Goal: Task Accomplishment & Management: Manage account settings

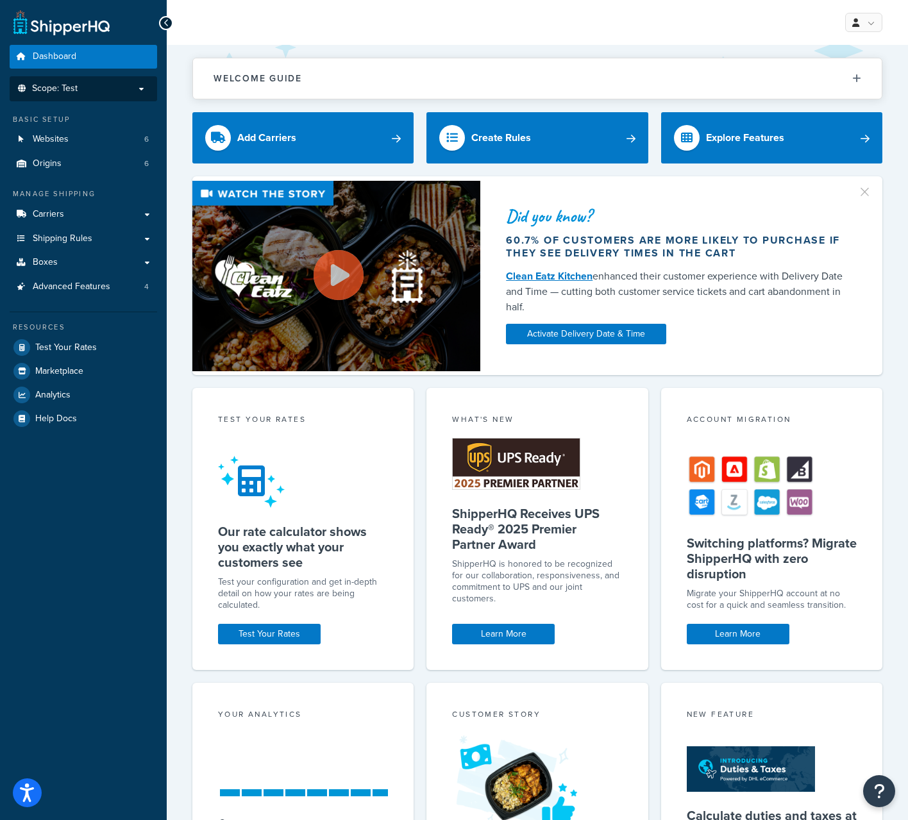
click at [72, 83] on span "Scope: Test" at bounding box center [55, 88] width 46 height 11
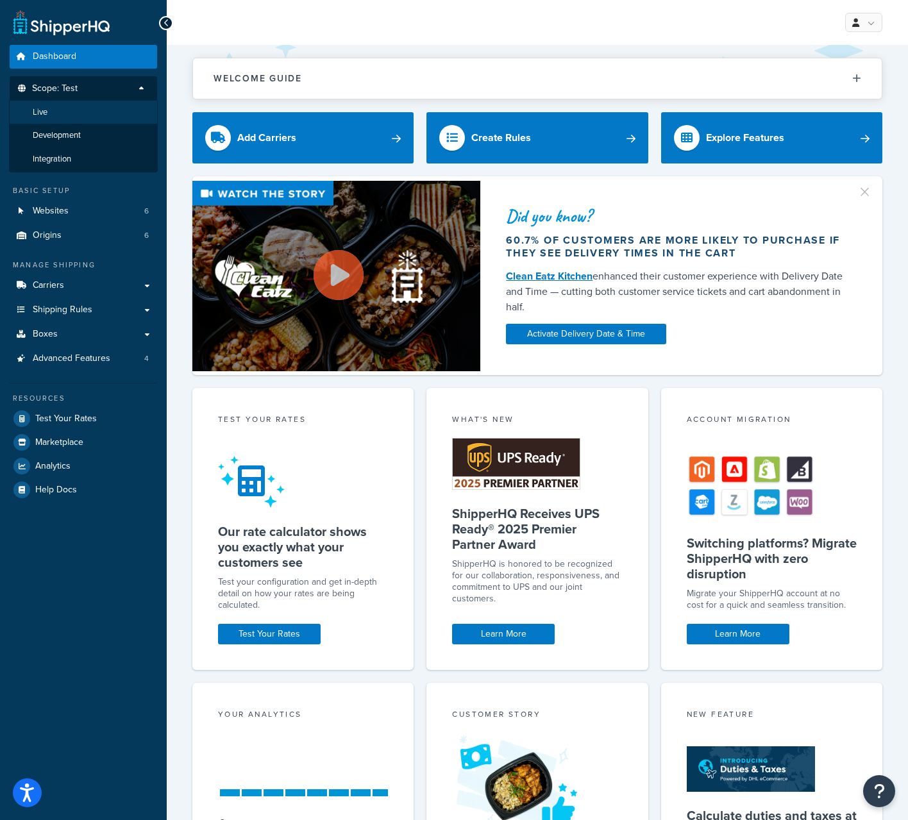
click at [59, 112] on li "Live" at bounding box center [83, 113] width 149 height 24
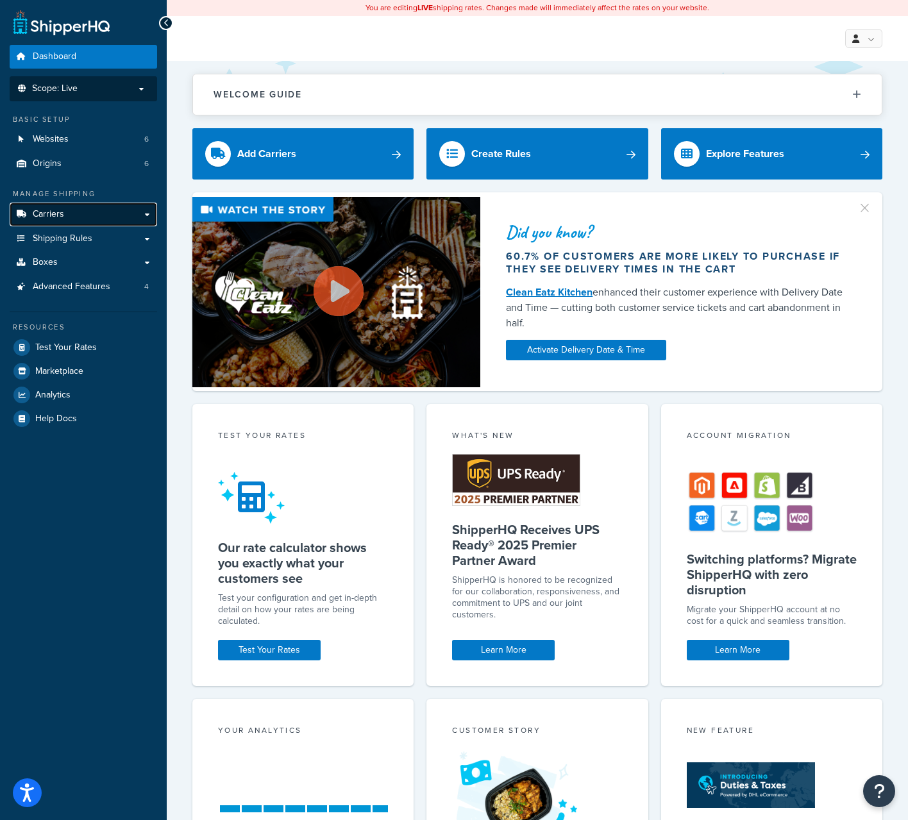
click at [97, 218] on link "Carriers" at bounding box center [83, 215] width 147 height 24
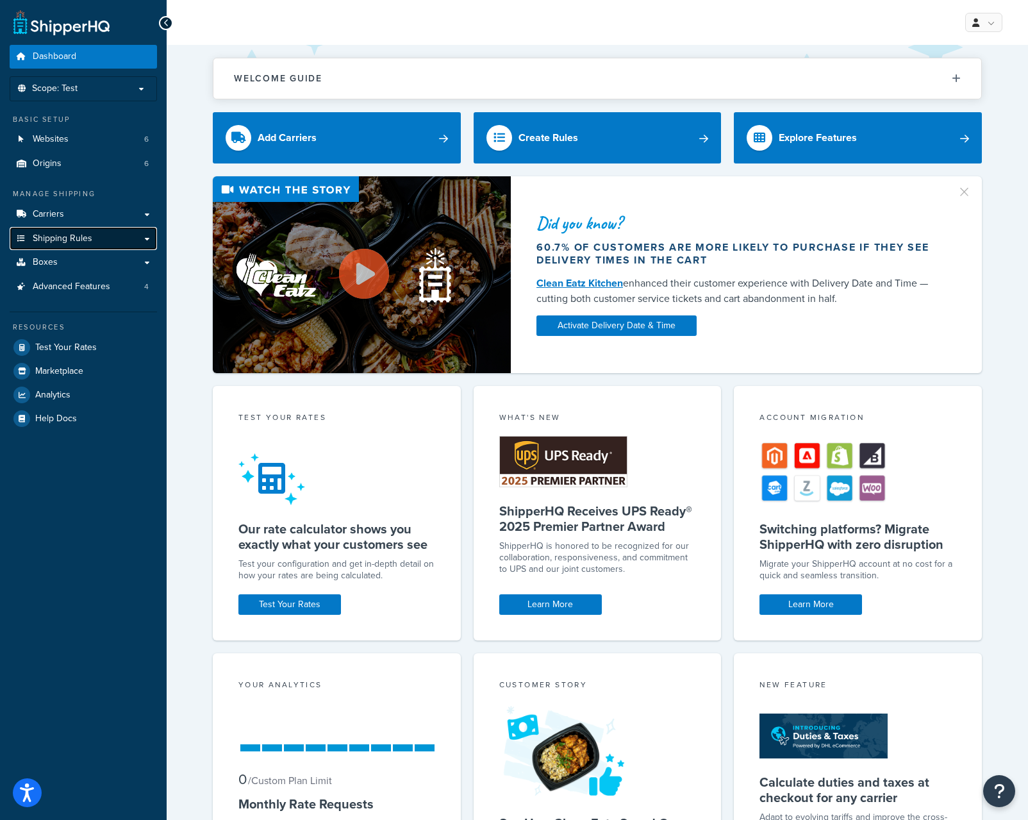
click at [71, 233] on span "Shipping Rules" at bounding box center [63, 238] width 60 height 11
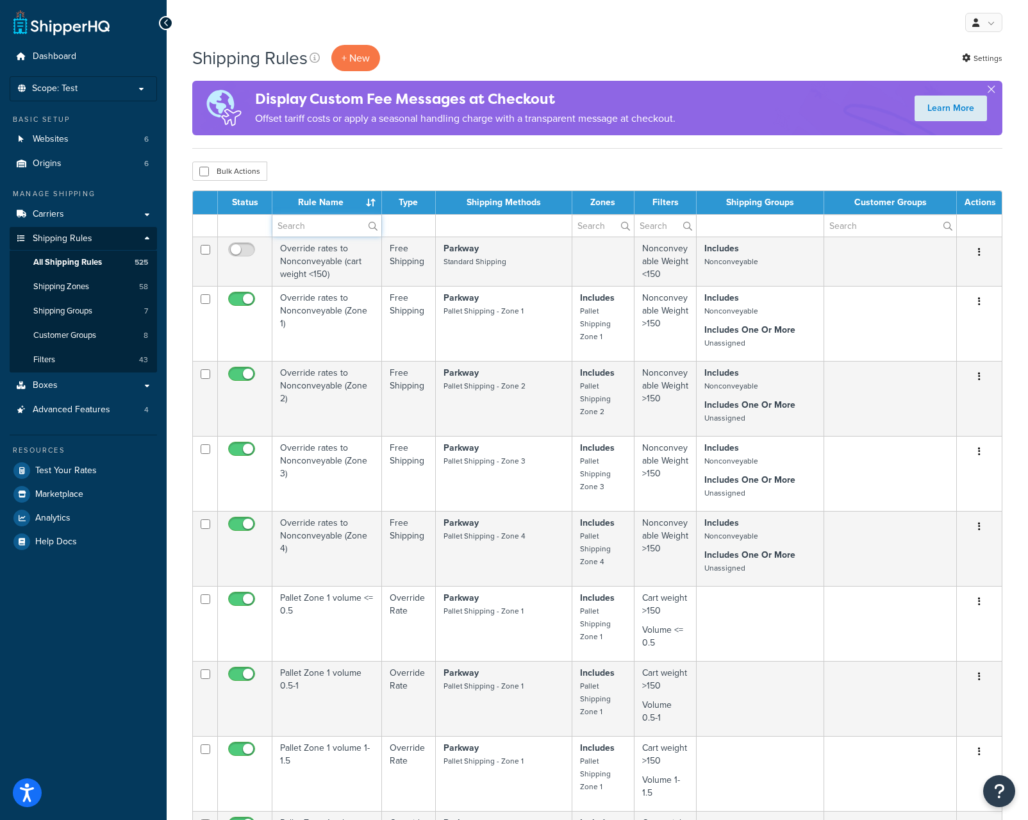
click at [326, 231] on input "text" at bounding box center [326, 226] width 109 height 22
type input "david"
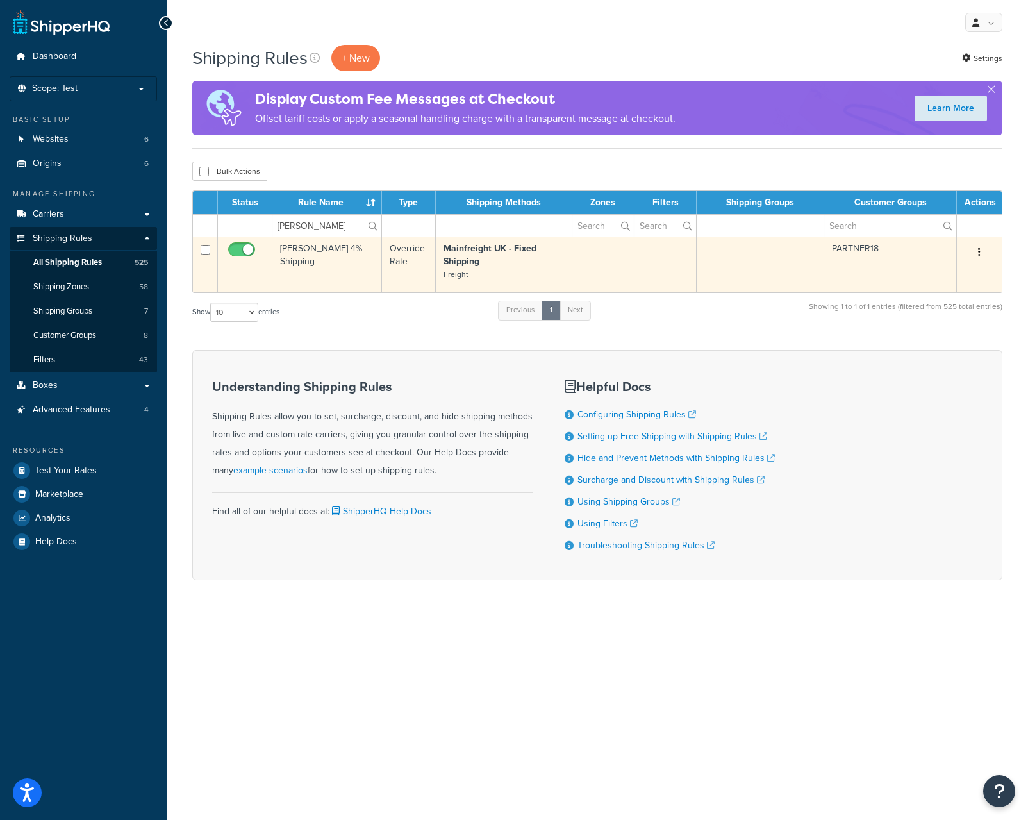
click at [983, 247] on button "button" at bounding box center [979, 252] width 18 height 21
click at [952, 269] on link "Edit" at bounding box center [936, 276] width 101 height 26
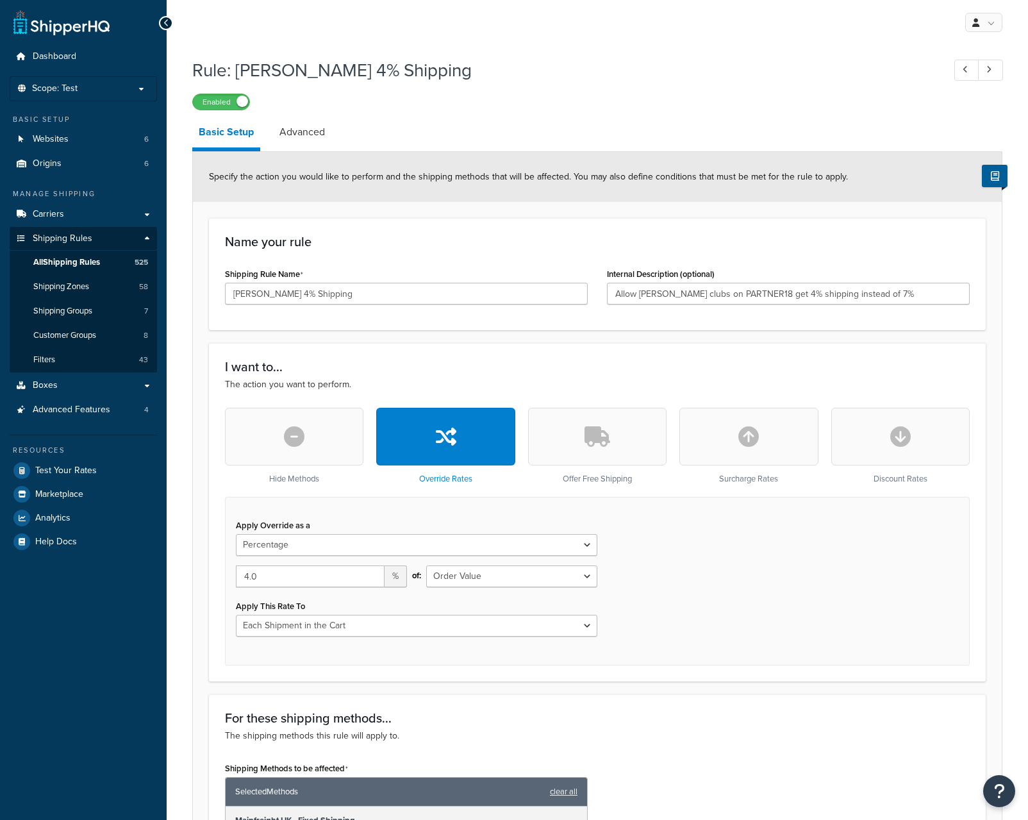
select select "PERCENTAGE"
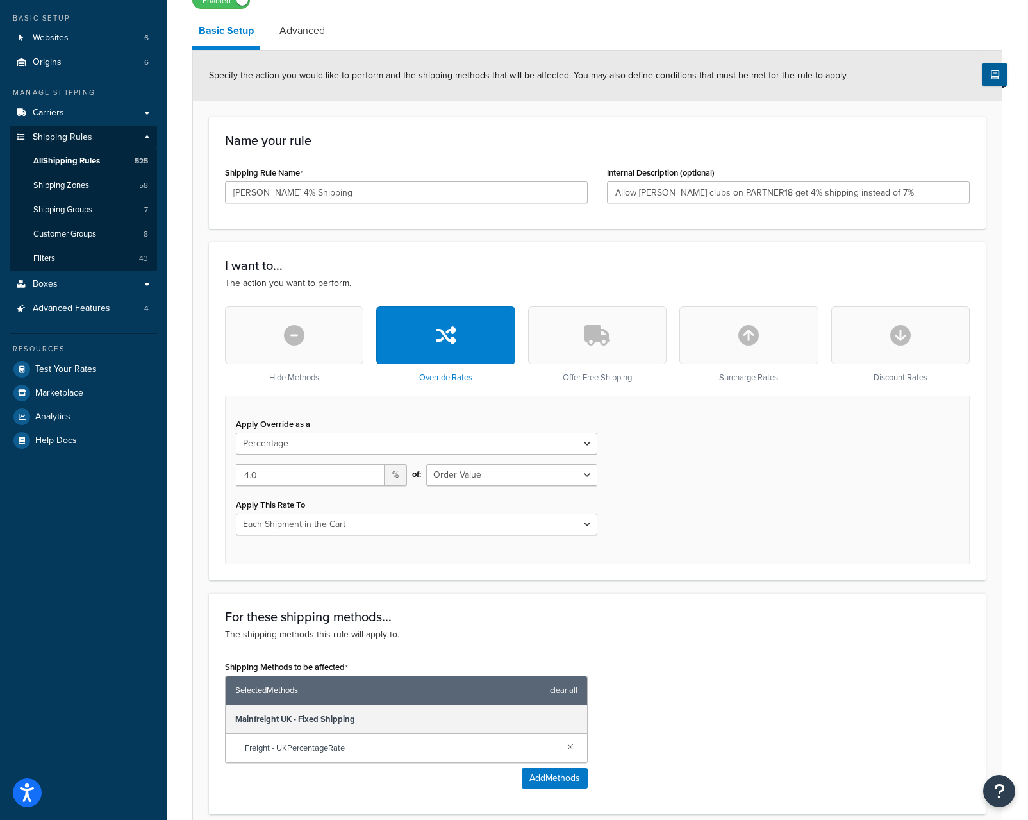
scroll to position [104, 0]
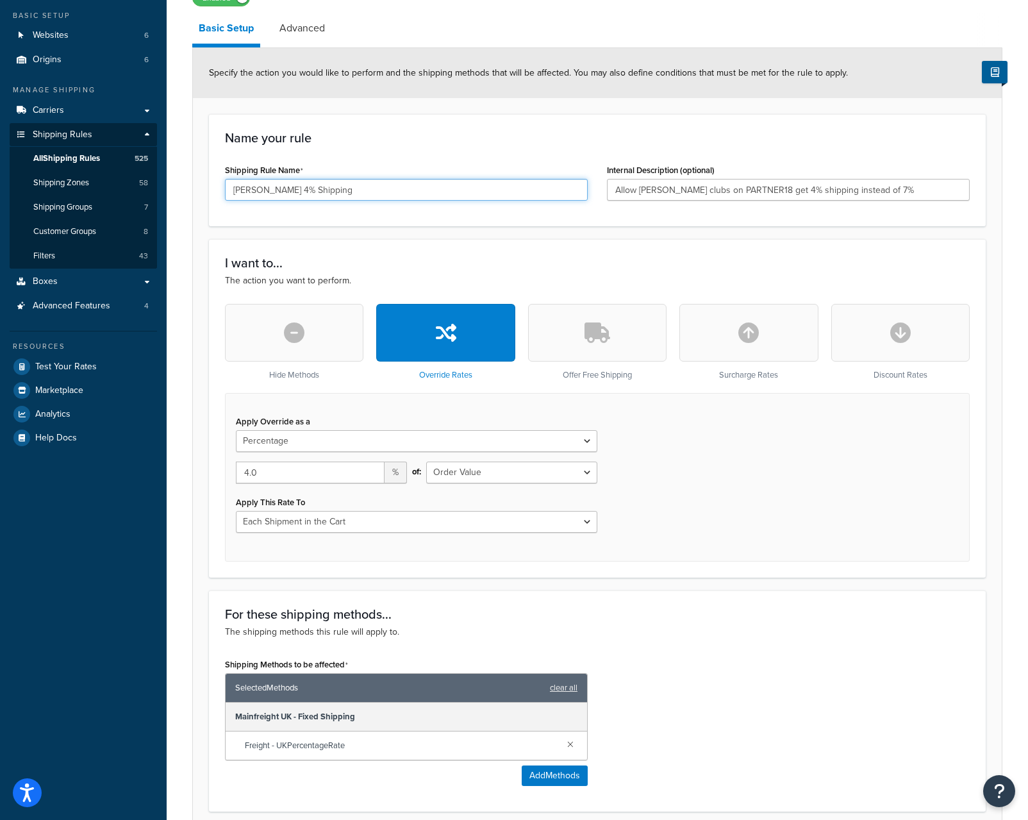
click at [363, 187] on input "David Lloyd 4% Shipping" at bounding box center [406, 190] width 363 height 22
drag, startPoint x: 363, startPoint y: 187, endPoint x: 211, endPoint y: 181, distance: 152.7
click at [211, 181] on div "Name your rule Shipping Rule Name David Lloyd 4% Shipping Internal Description …" at bounding box center [597, 170] width 777 height 112
drag, startPoint x: 901, startPoint y: 188, endPoint x: 576, endPoint y: 177, distance: 325.2
click at [576, 177] on div "Shipping Rule Name David Lloyd 4% Shipping Internal Description (optional) Allo…" at bounding box center [597, 185] width 764 height 49
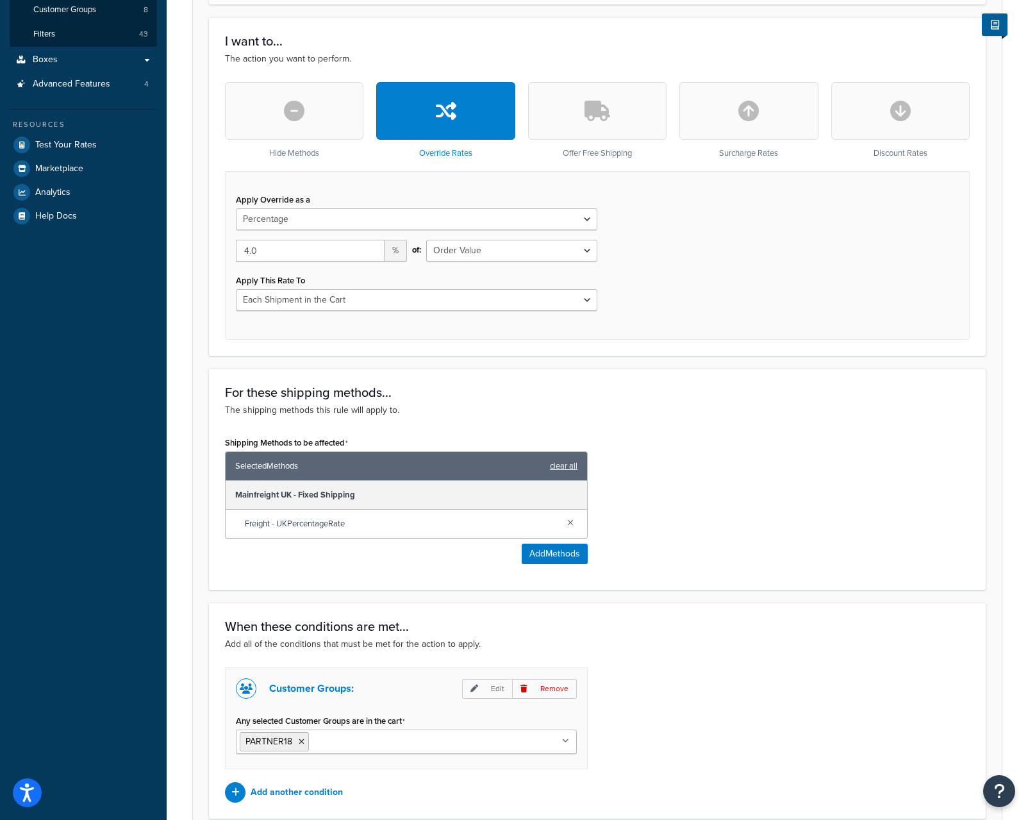
scroll to position [438, 0]
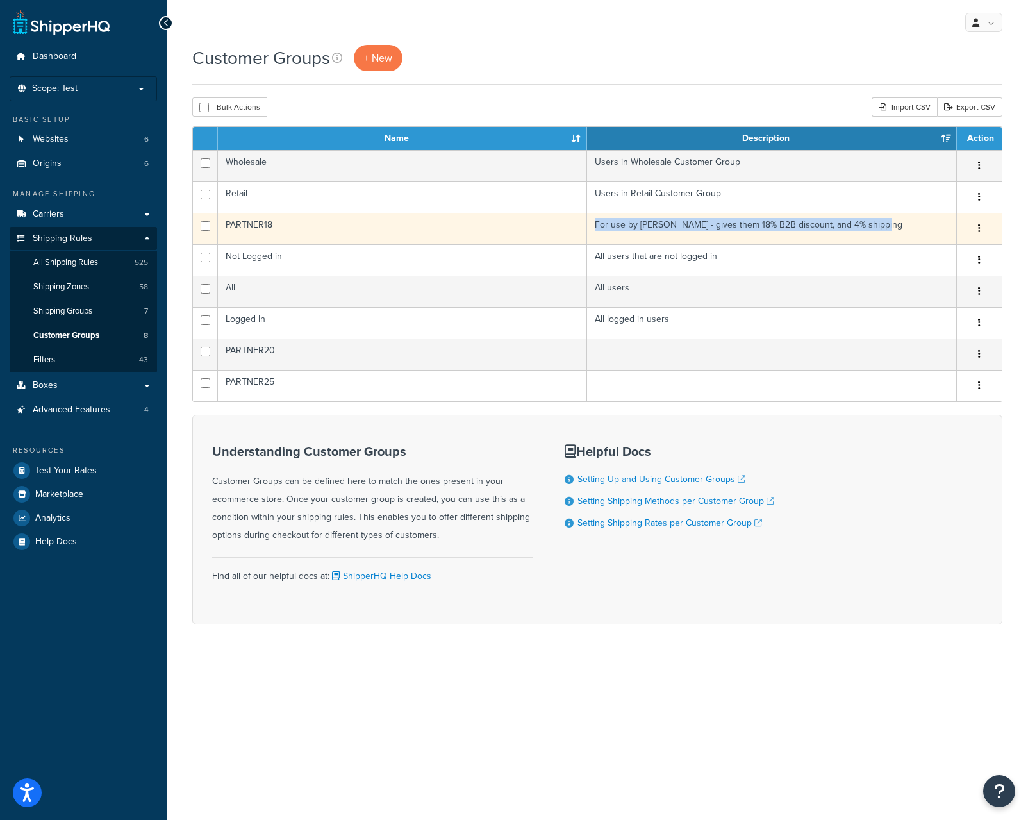
drag, startPoint x: 887, startPoint y: 231, endPoint x: 590, endPoint y: 213, distance: 297.3
click at [590, 213] on td "For use by David Lloyd - gives them 18% B2B discount, and 4% shipping" at bounding box center [772, 228] width 370 height 31
copy td "For use by David Lloyd - gives them 18% B2B discount, and 4% shipping"
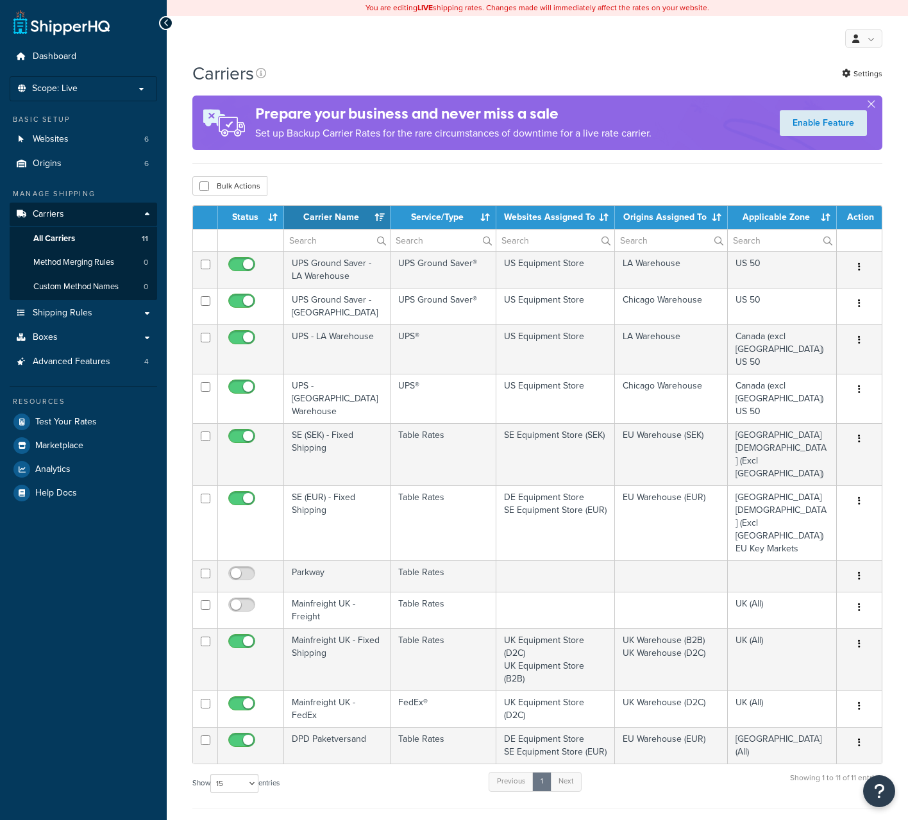
select select "15"
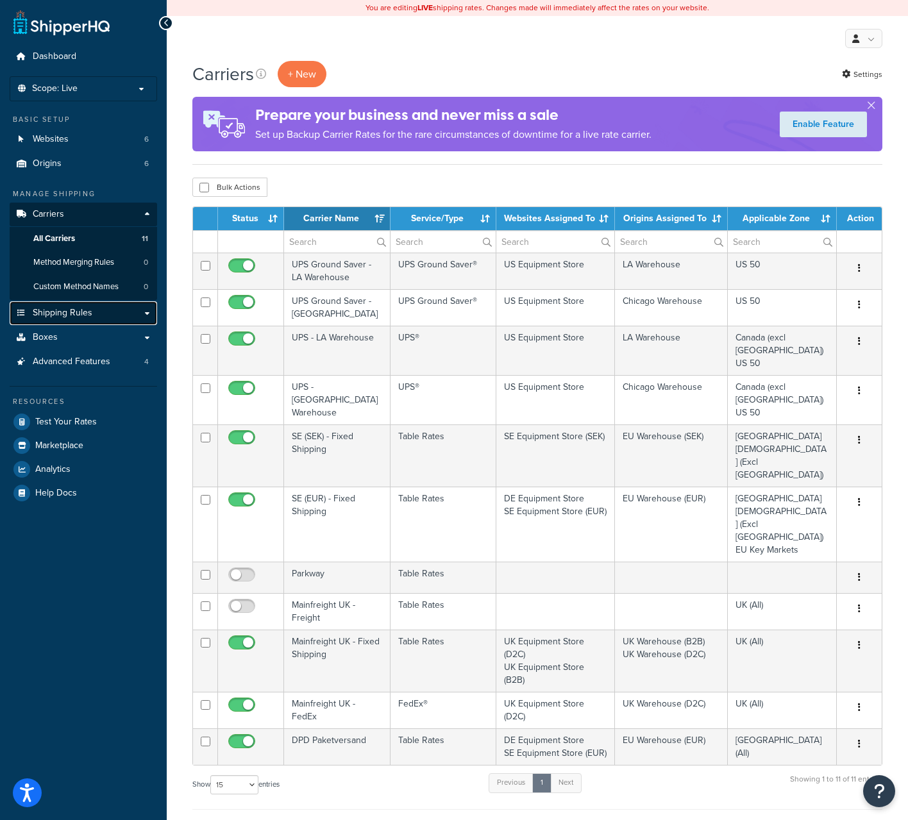
click at [74, 313] on span "Shipping Rules" at bounding box center [63, 313] width 60 height 11
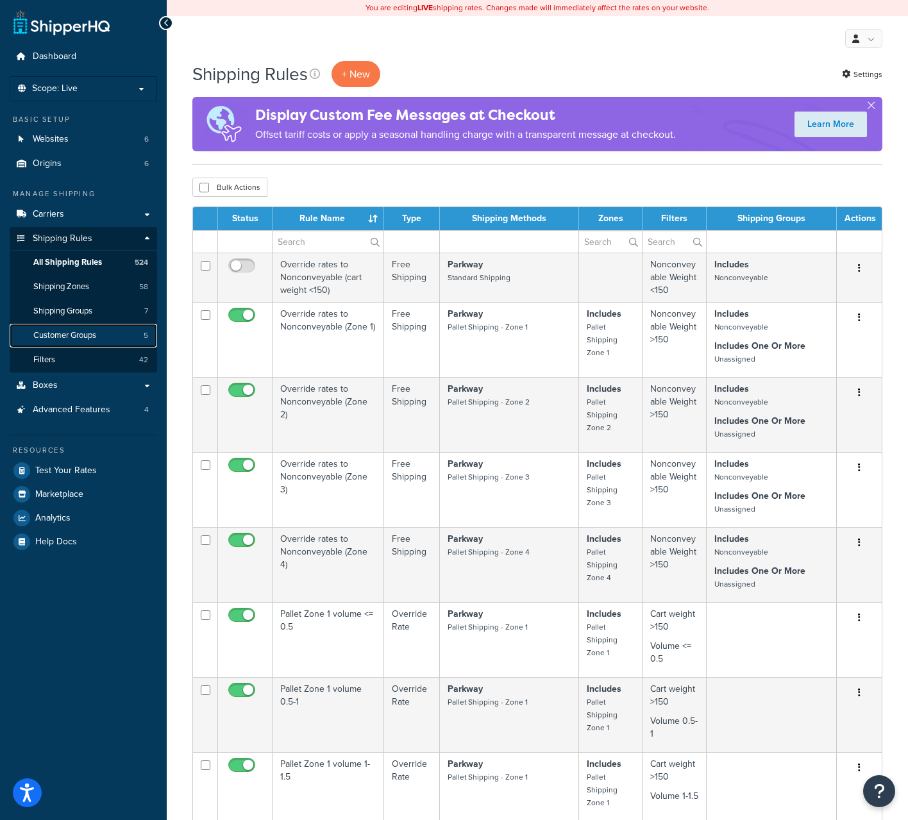
click at [74, 333] on span "Customer Groups" at bounding box center [64, 335] width 63 height 11
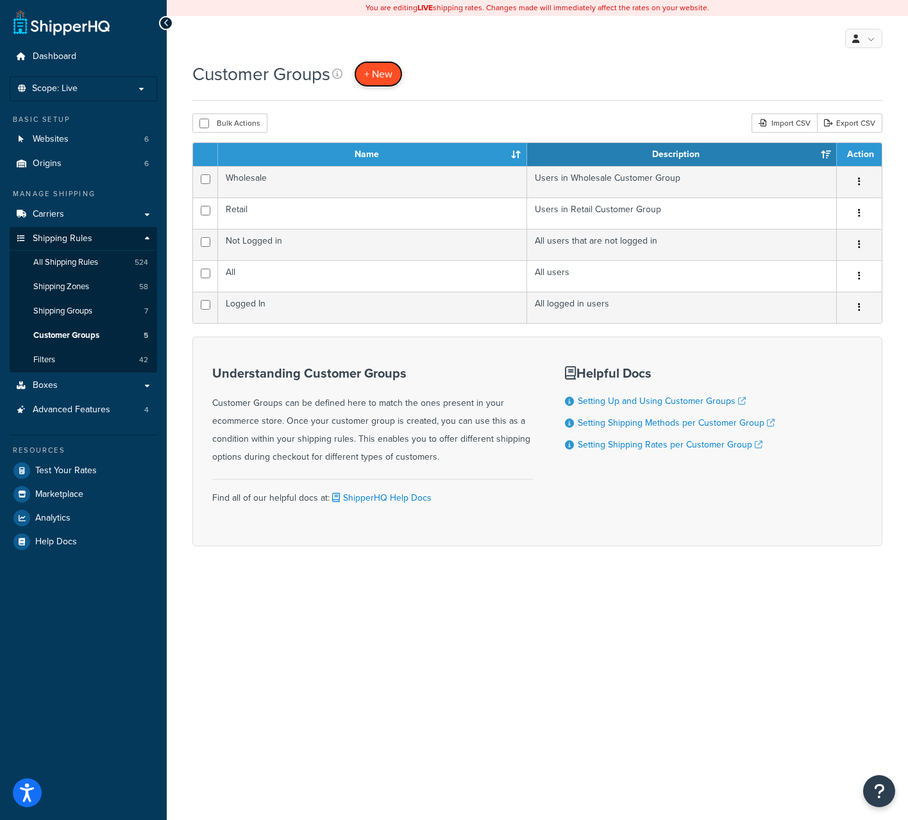
click at [380, 74] on span "+ New" at bounding box center [378, 74] width 28 height 15
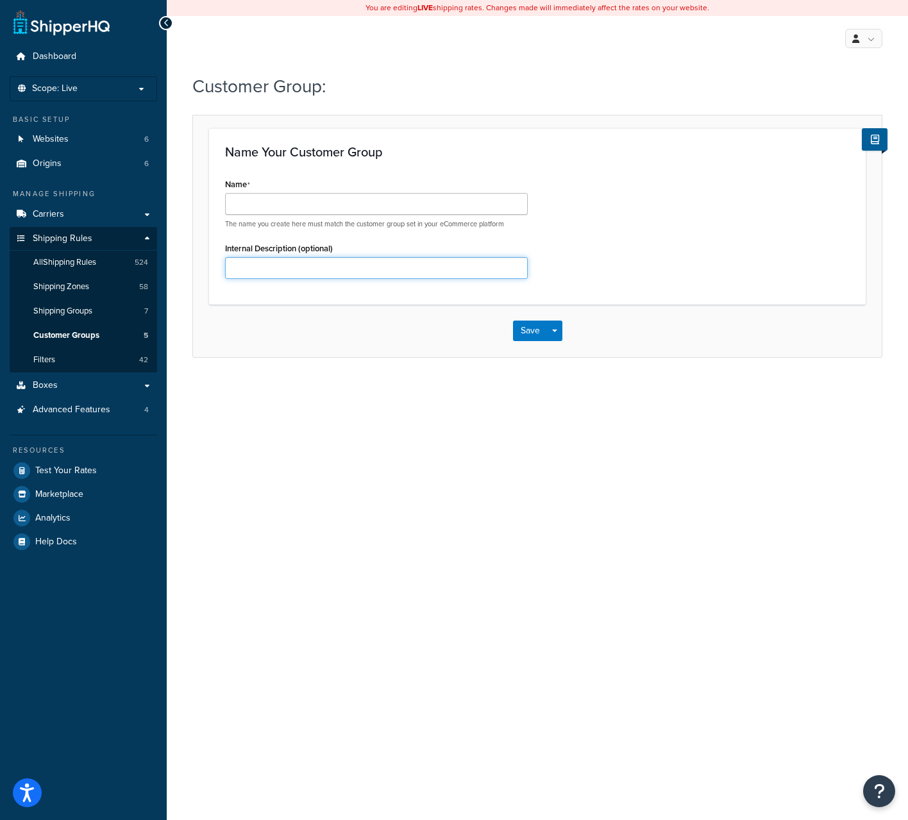
click at [384, 269] on input "Internal Description (optional)" at bounding box center [376, 268] width 303 height 22
paste input "For use by David Lloyd - gives them 18% B2B discount, and 4% shipping"
type input "For use by David Lloyd - gives them 18% B2B discount, and 4% shipping"
click at [389, 205] on input "Name" at bounding box center [376, 204] width 303 height 22
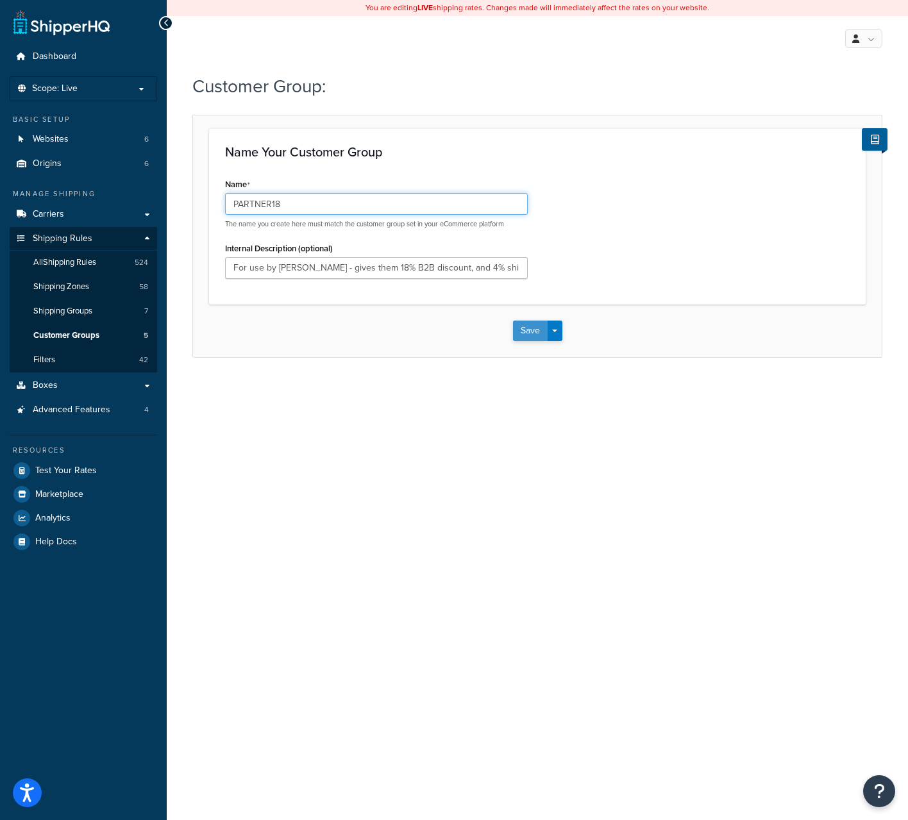
type input "PARTNER18"
click at [529, 330] on button "Save" at bounding box center [530, 330] width 35 height 21
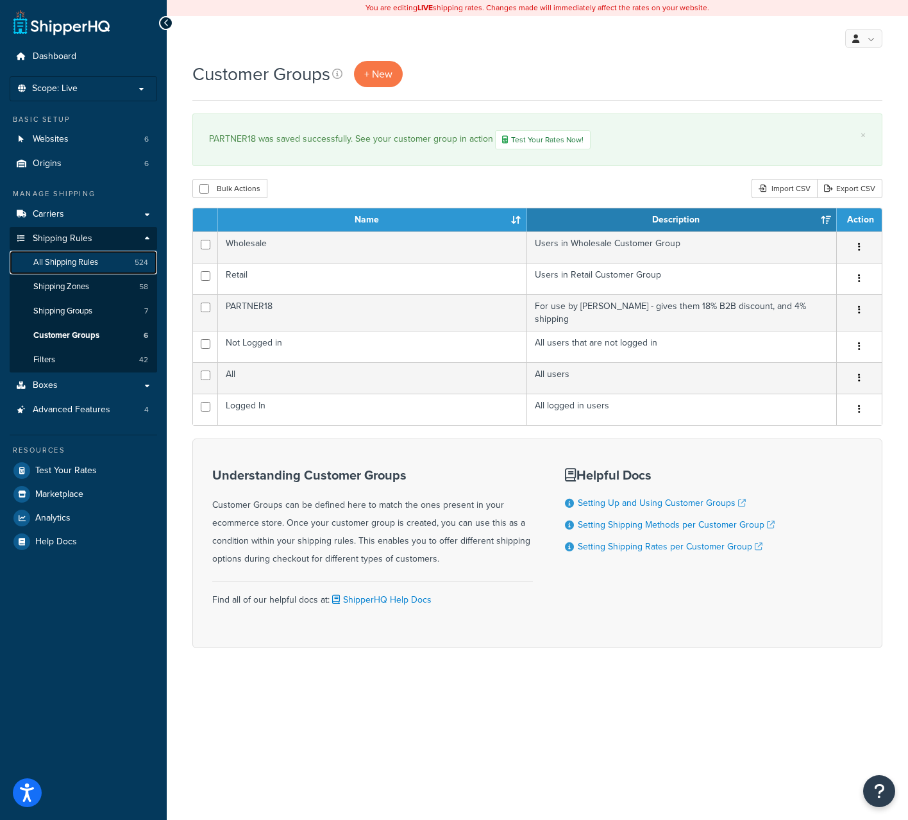
click at [62, 271] on link "All Shipping Rules 524" at bounding box center [83, 263] width 147 height 24
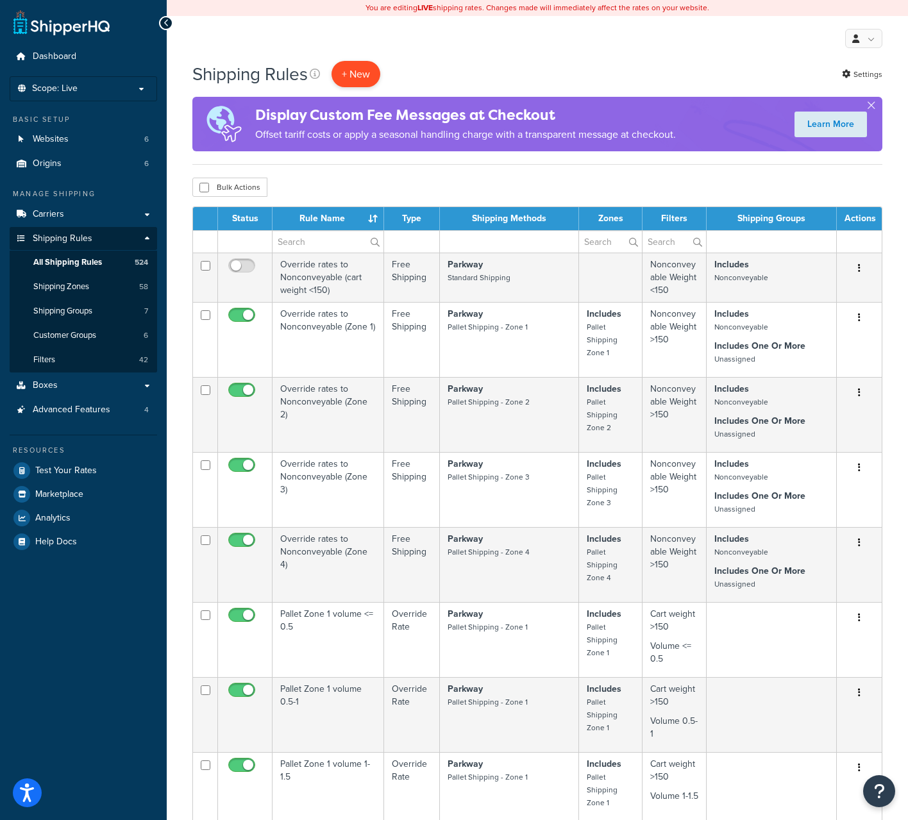
click at [363, 70] on p "+ New" at bounding box center [355, 74] width 49 height 26
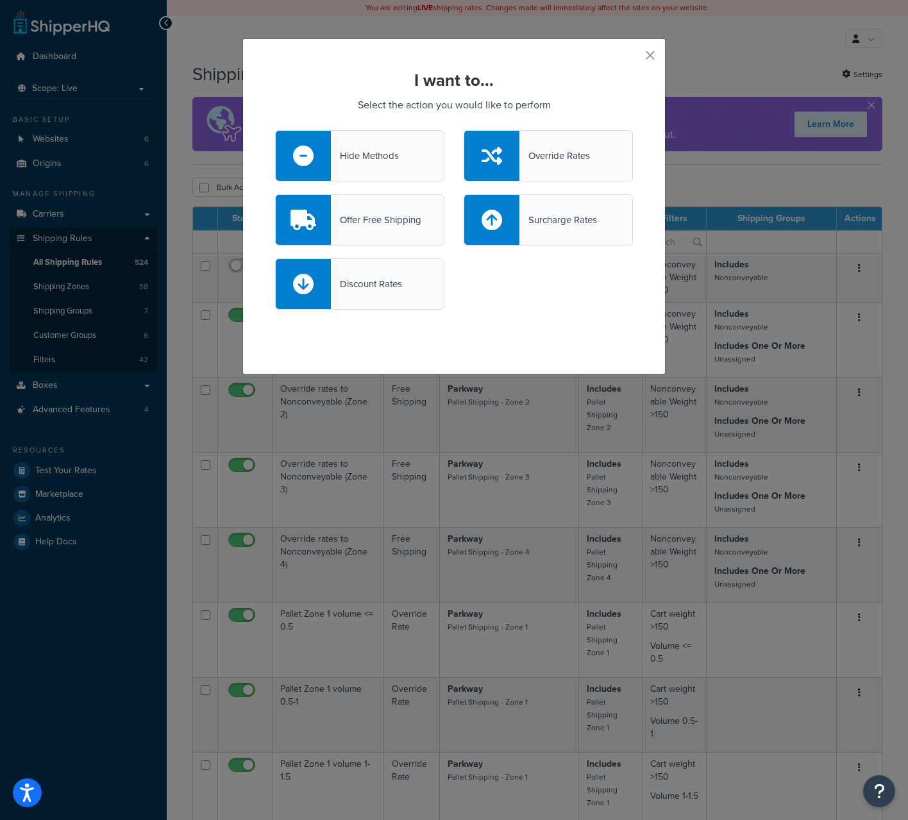
click at [590, 164] on div "Override Rates" at bounding box center [547, 155] width 169 height 51
click at [0, 0] on input "Override Rates" at bounding box center [0, 0] width 0 height 0
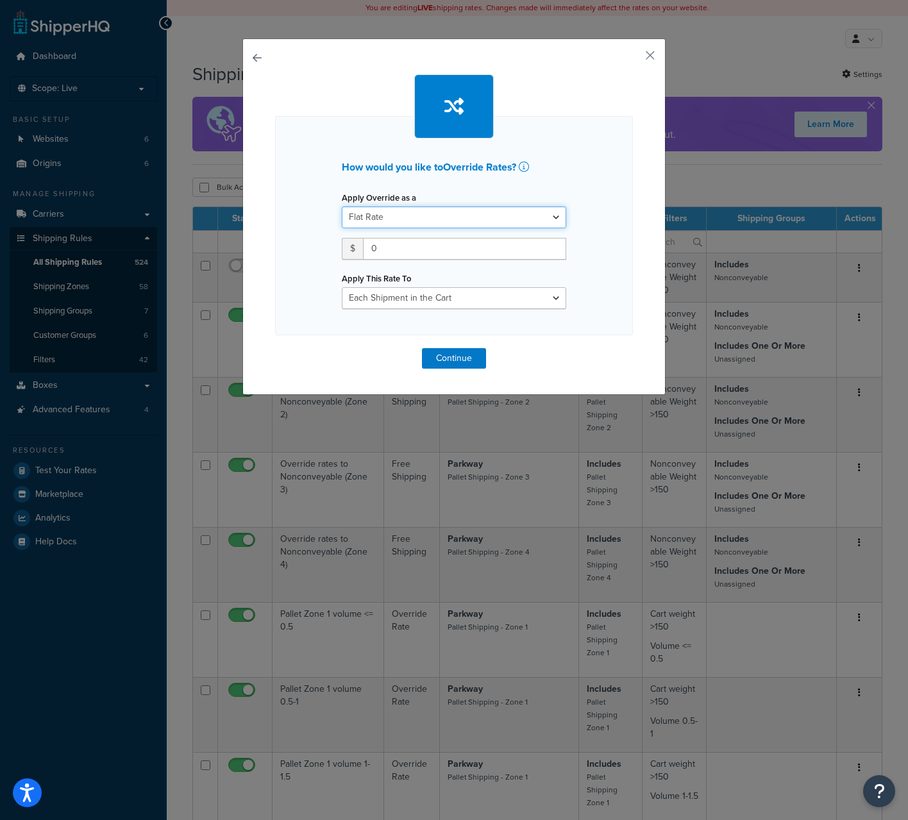
click at [556, 217] on select "Flat Rate Percentage Flat Rate & Percentage" at bounding box center [454, 217] width 224 height 22
select select "PERCENTAGE"
click at [342, 206] on select "Flat Rate Percentage Flat Rate & Percentage" at bounding box center [454, 217] width 224 height 22
click at [399, 247] on input "number" at bounding box center [382, 249] width 80 height 22
type input "4"
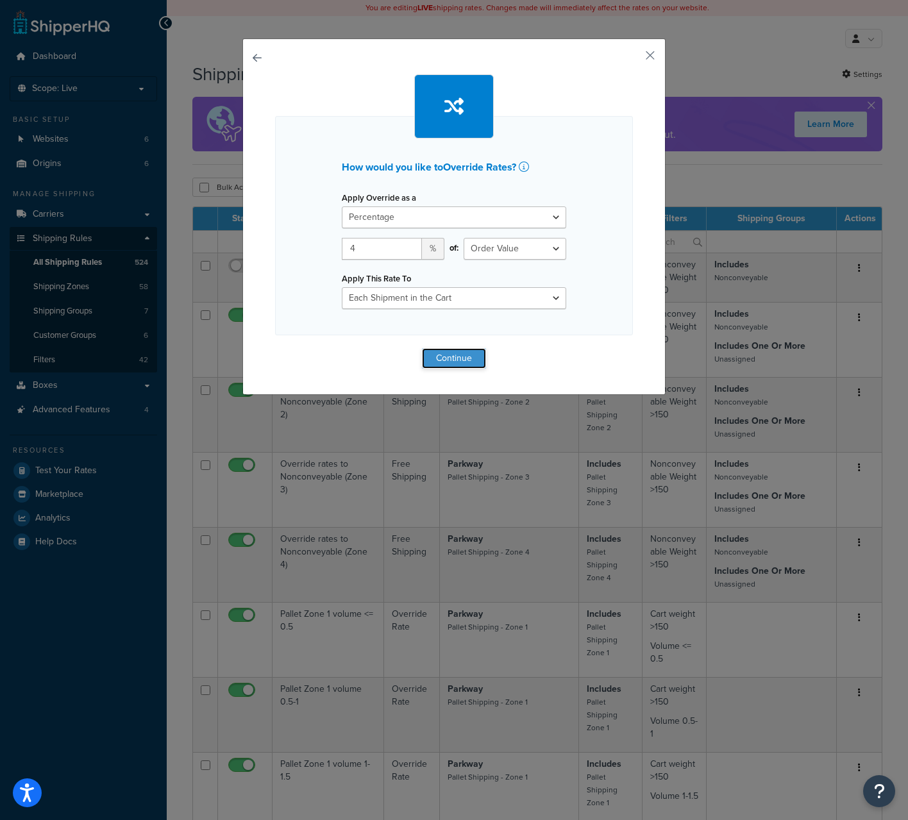
click at [466, 356] on button "Continue" at bounding box center [454, 358] width 64 height 21
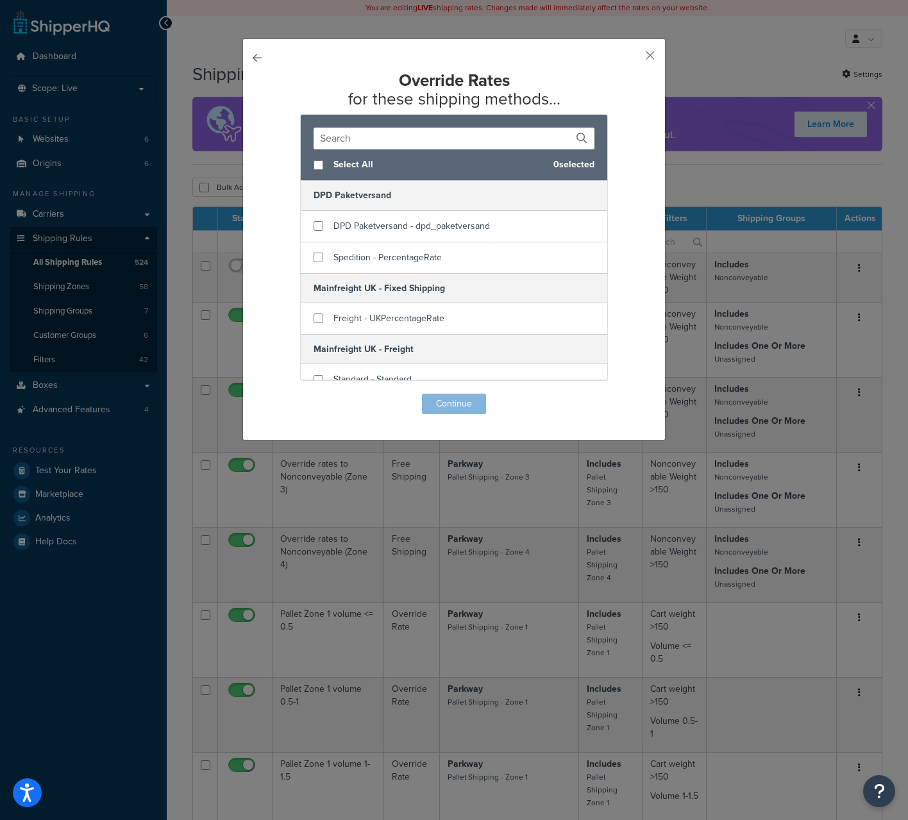
click at [251, 57] on div "Override Rates for these shipping methods... Select All 0 selected DPD Paketver…" at bounding box center [453, 239] width 423 height 402
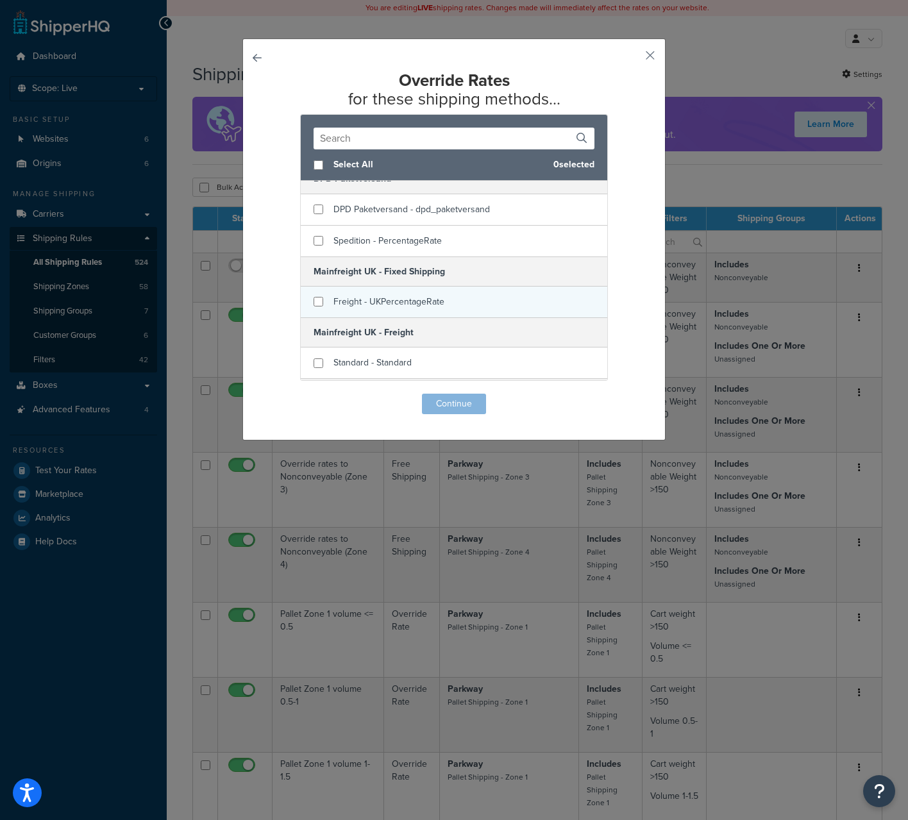
scroll to position [19, 0]
checkbox input "true"
click at [424, 302] on span "Freight - UKPercentageRate" at bounding box center [388, 299] width 111 height 13
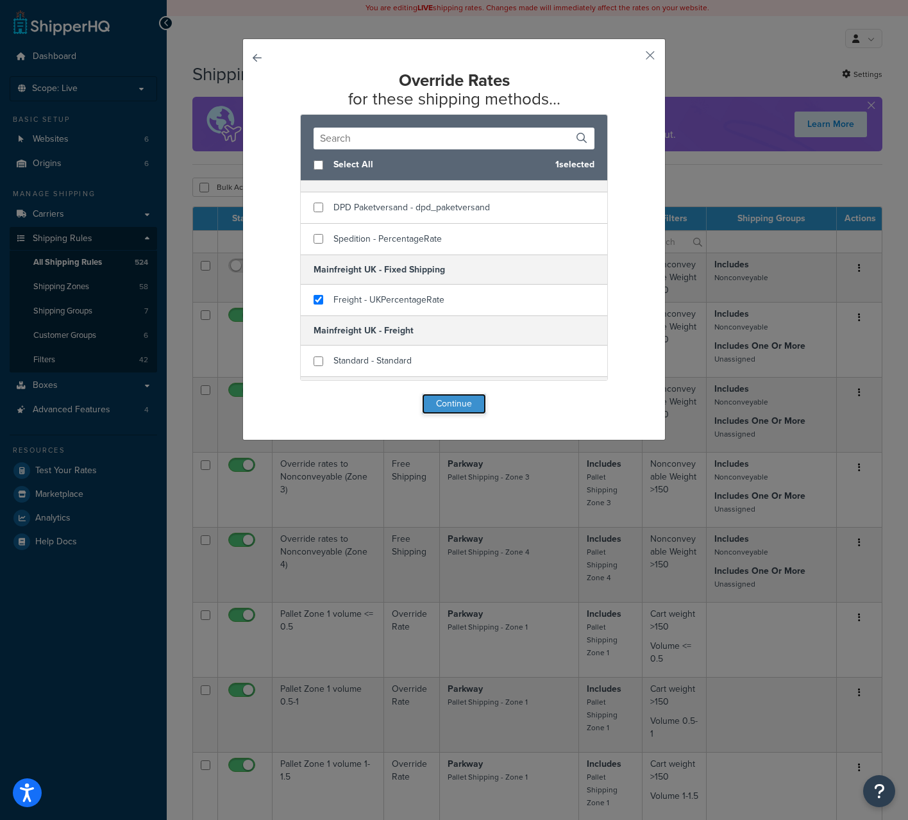
click at [466, 403] on button "Continue" at bounding box center [454, 404] width 64 height 21
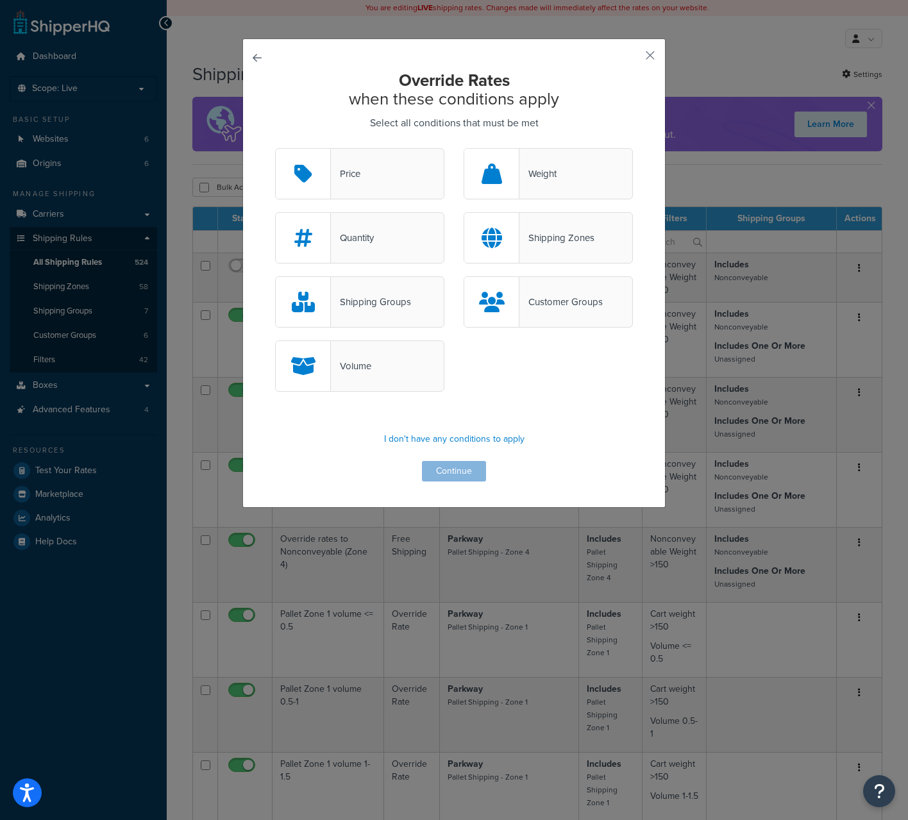
click at [560, 301] on div "Customer Groups" at bounding box center [560, 302] width 83 height 18
click at [0, 0] on input "Customer Groups" at bounding box center [0, 0] width 0 height 0
click at [460, 478] on button "Continue" at bounding box center [454, 471] width 64 height 21
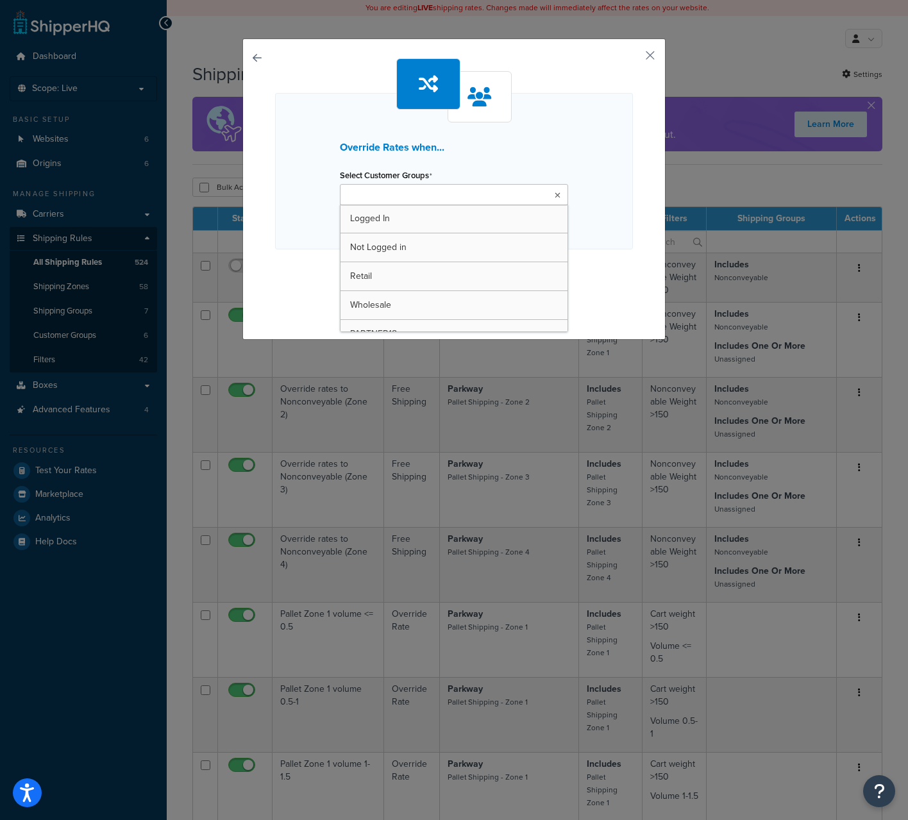
click at [471, 191] on ul at bounding box center [454, 194] width 228 height 21
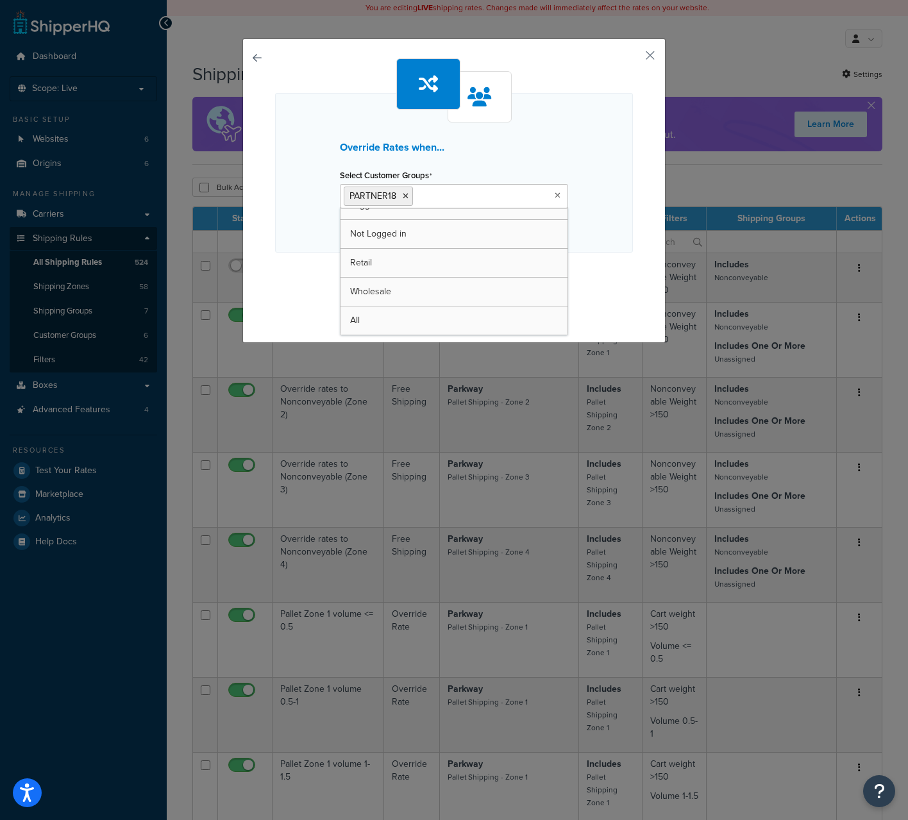
scroll to position [15, 0]
click at [611, 256] on div "Override Rates when... Select Customer Groups PARTNER18 Logged In Not Logged in…" at bounding box center [454, 187] width 358 height 258
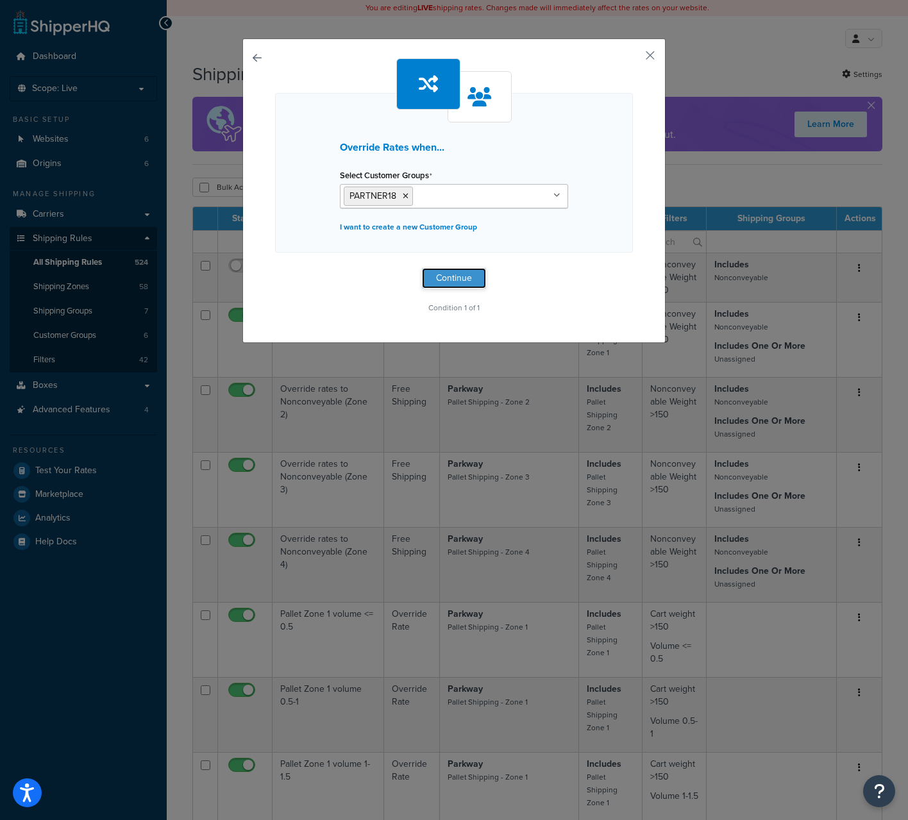
click at [465, 275] on button "Continue" at bounding box center [454, 278] width 64 height 21
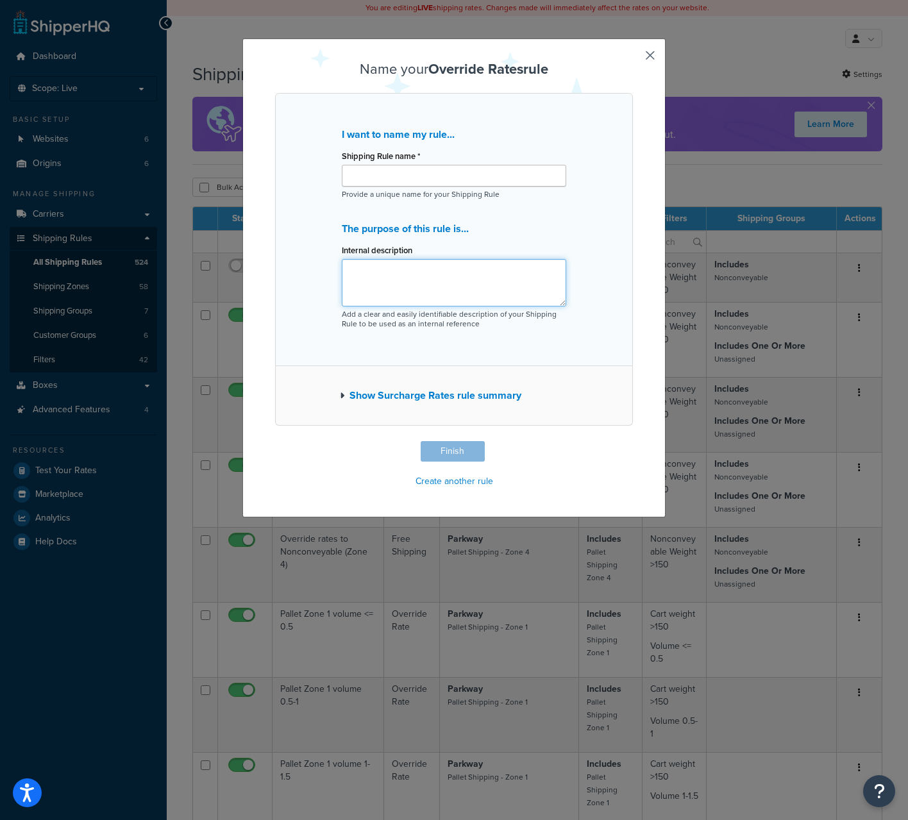
click at [449, 280] on textarea "Internal description" at bounding box center [454, 282] width 224 height 47
paste textarea "[PERSON_NAME] 4% Shipping"
type textarea "[PERSON_NAME] 4% Shipping"
click at [445, 185] on input "Shipping Rule name *" at bounding box center [454, 176] width 224 height 22
paste input "[PERSON_NAME] 4% Shipping"
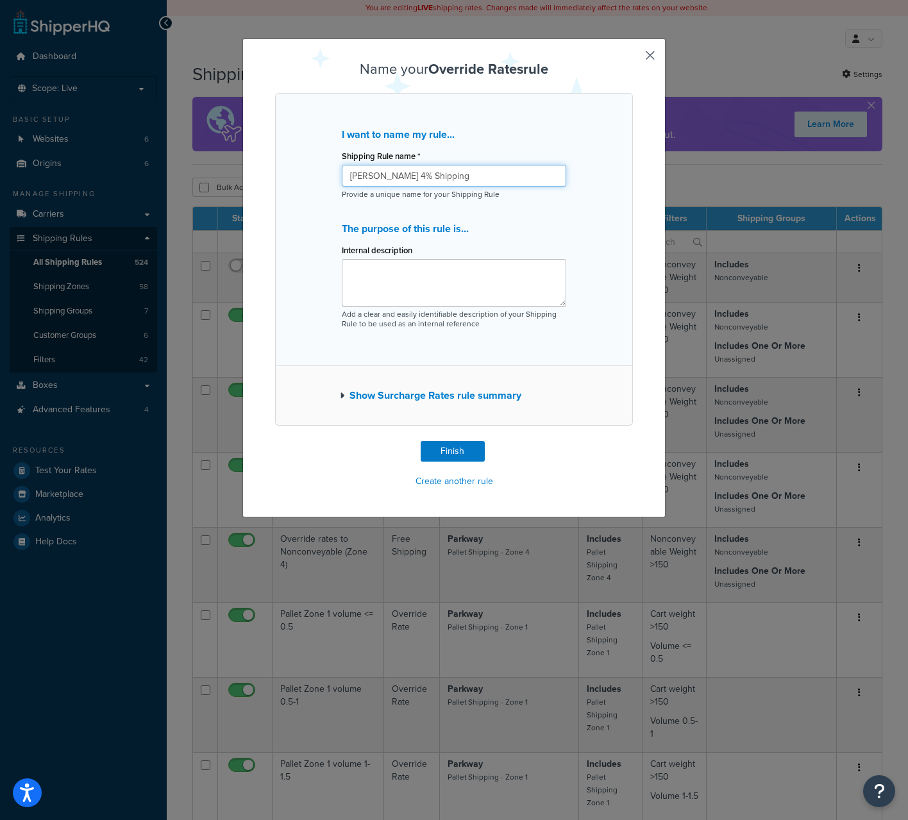
type input "[PERSON_NAME] 4% Shipping"
click at [483, 281] on textarea "Internal description" at bounding box center [454, 282] width 224 height 47
paste textarea "Allow [PERSON_NAME] clubs on PARTNER18 get 4% shipping instead of 7%"
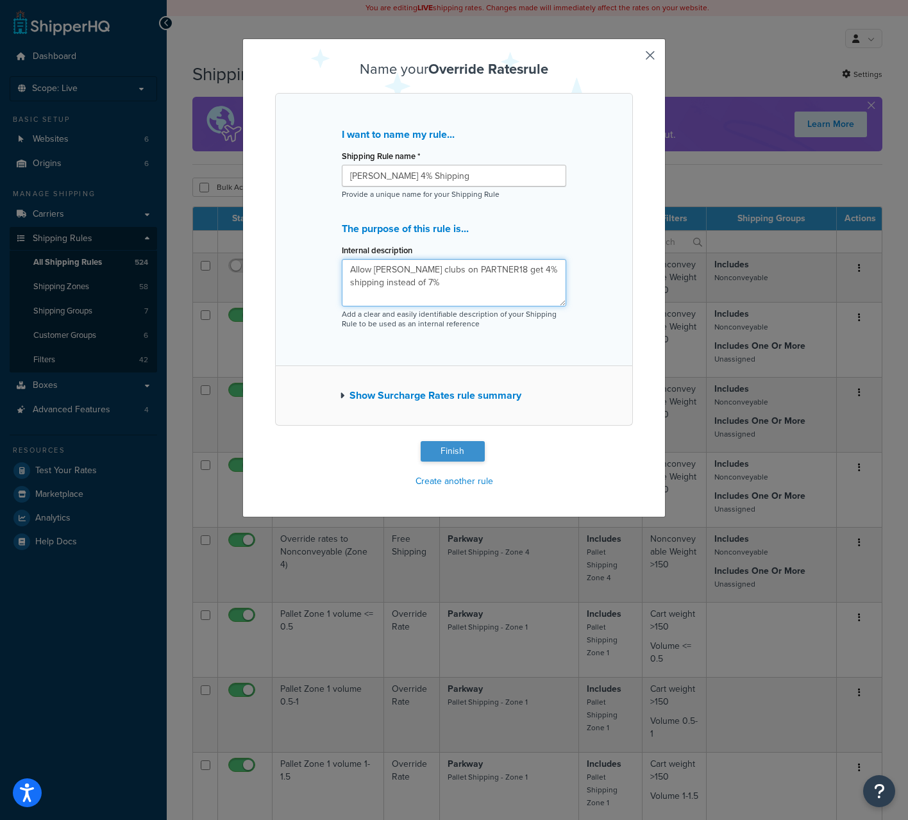
type textarea "Allow [PERSON_NAME] clubs on PARTNER18 get 4% shipping instead of 7%"
click at [453, 451] on button "Finish" at bounding box center [452, 451] width 64 height 21
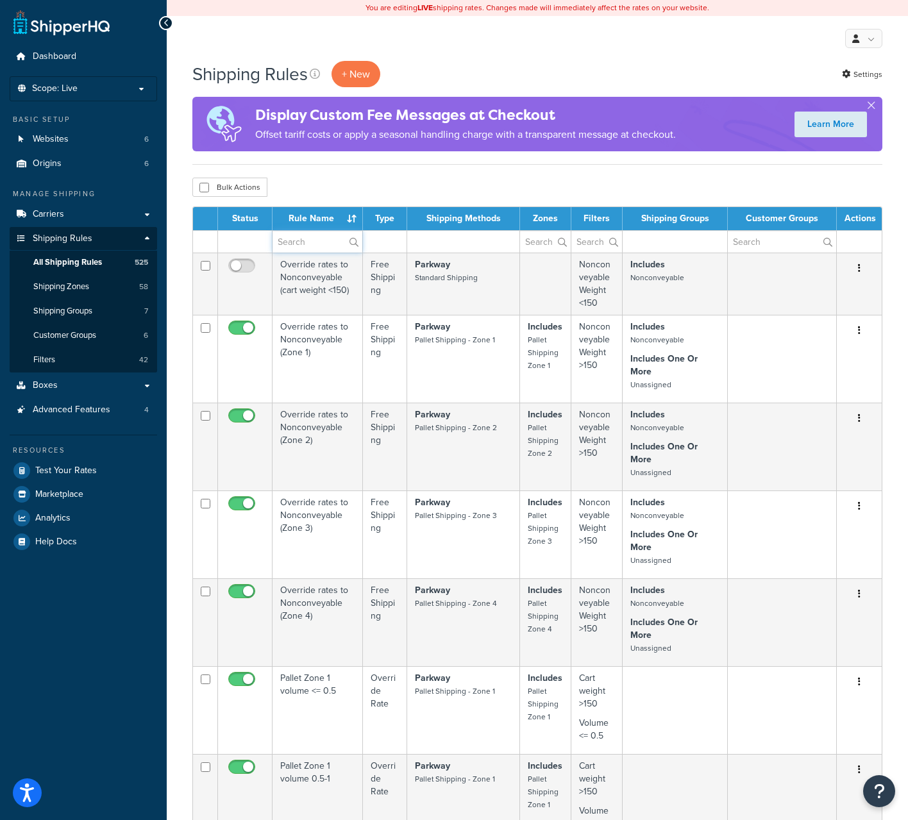
click at [301, 246] on input "text" at bounding box center [317, 242] width 90 height 22
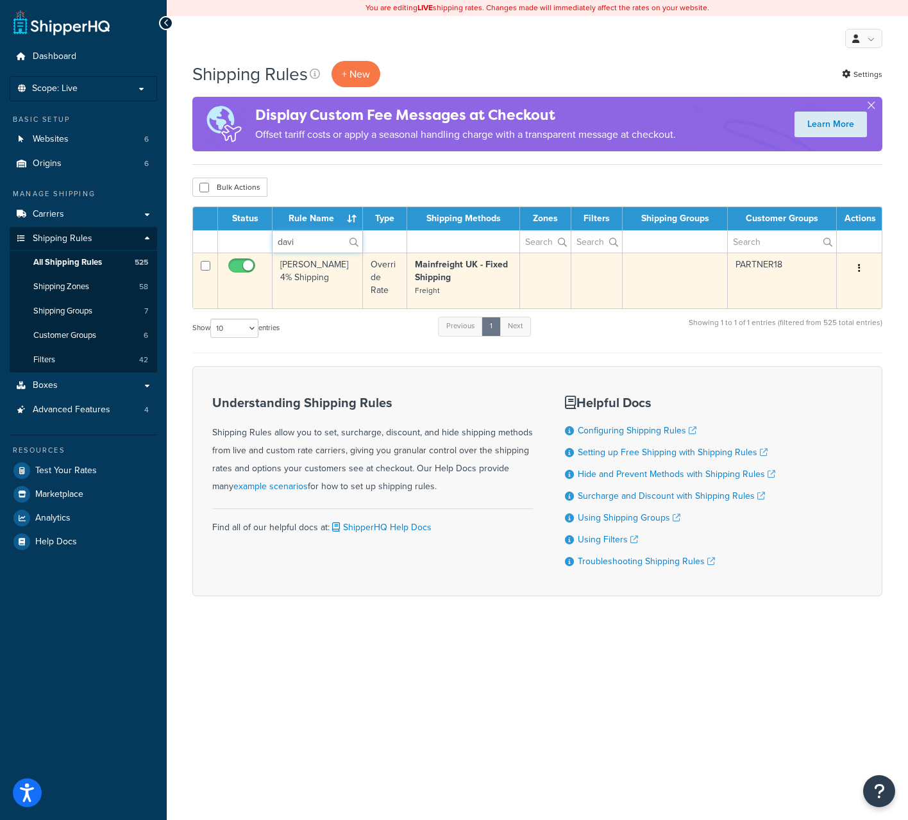
type input "davi"
click at [324, 265] on td "[PERSON_NAME] 4% Shipping" at bounding box center [317, 281] width 90 height 56
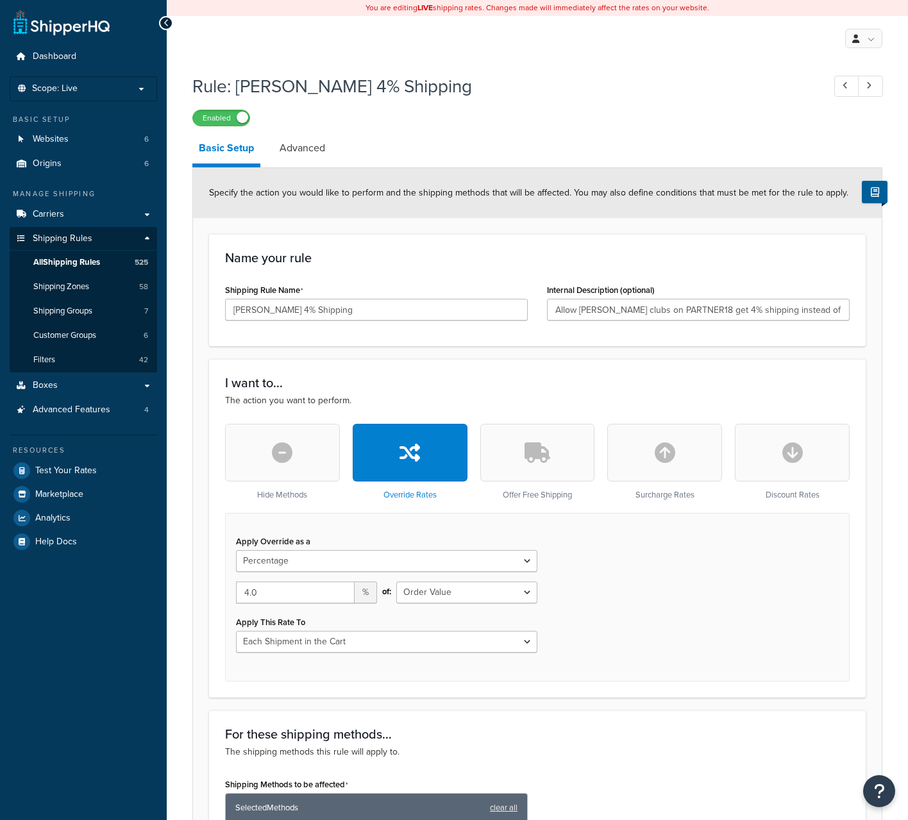
select select "PERCENTAGE"
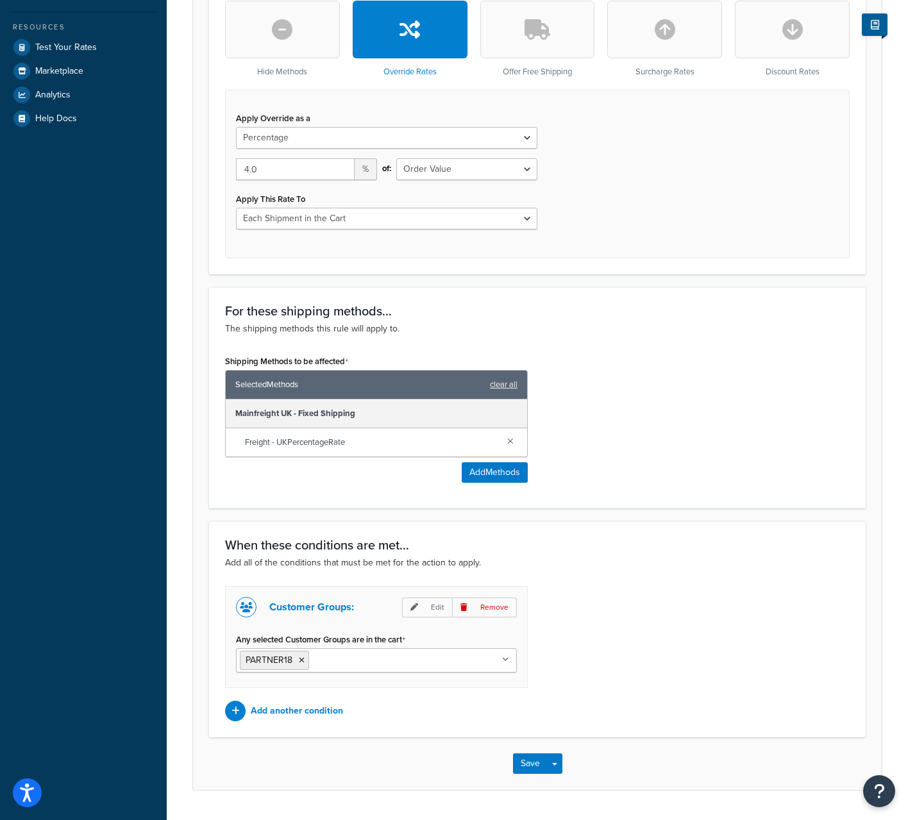
scroll to position [454, 0]
